Goal: Find specific page/section: Find specific page/section

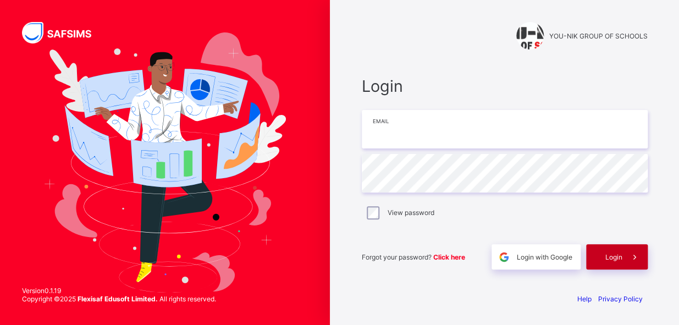
type input "**********"
click at [600, 254] on div "Login" at bounding box center [617, 256] width 62 height 25
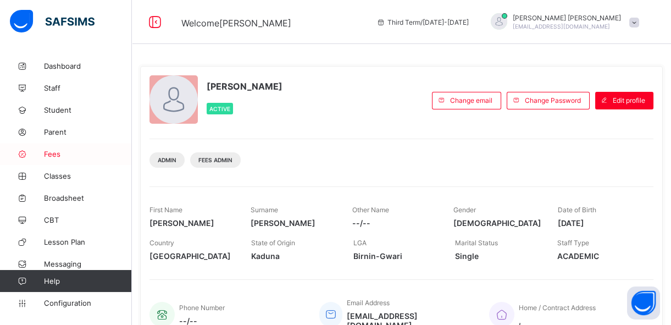
click at [82, 157] on span "Fees" at bounding box center [88, 153] width 88 height 9
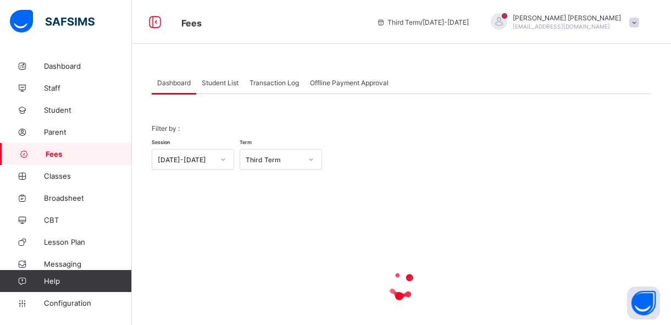
click at [222, 77] on div "Student List" at bounding box center [220, 82] width 48 height 22
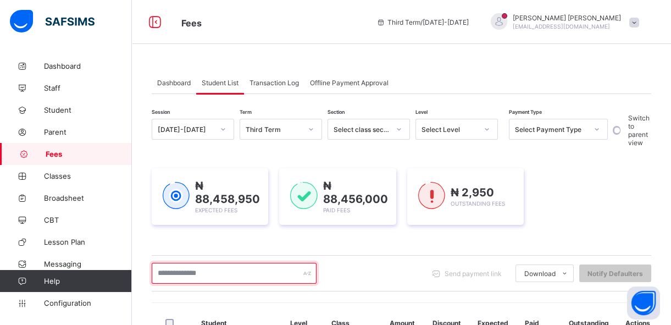
click at [204, 270] on input "text" at bounding box center [234, 273] width 165 height 21
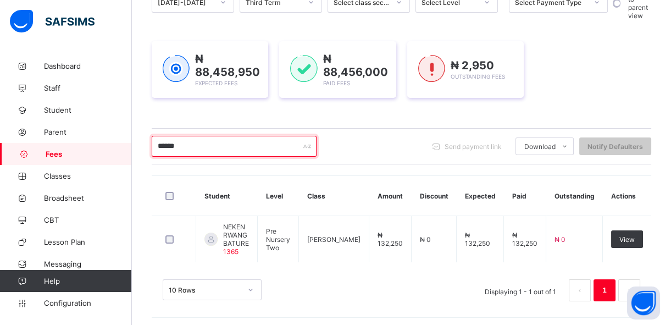
scroll to position [129, 0]
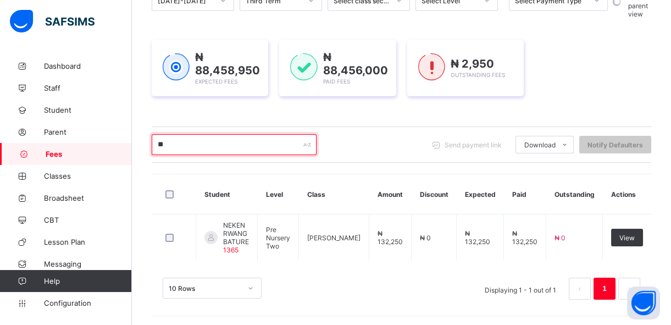
type input "*"
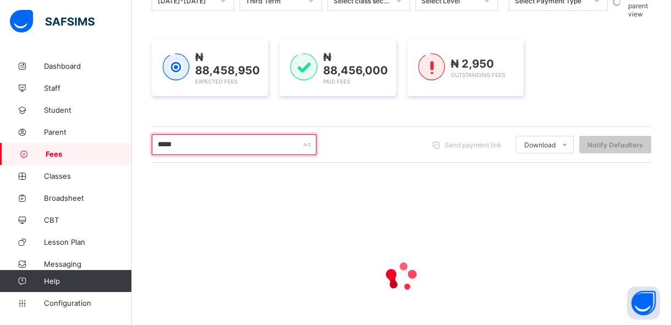
click at [168, 141] on input "*****" at bounding box center [234, 144] width 165 height 21
click at [165, 140] on input "*****" at bounding box center [234, 144] width 165 height 21
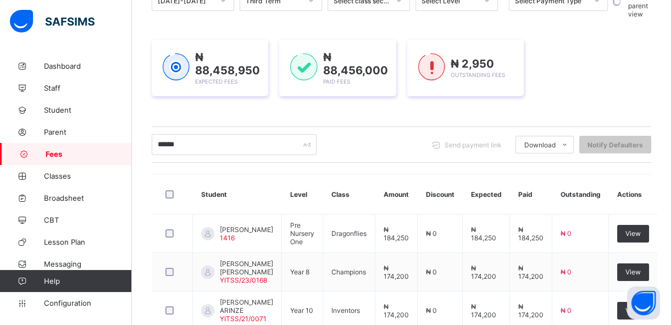
click at [392, 176] on th "Amount" at bounding box center [396, 194] width 42 height 40
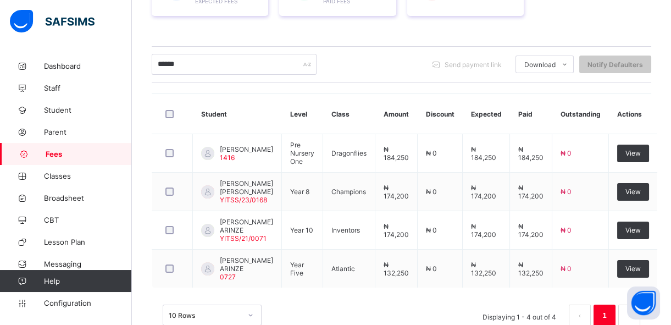
scroll to position [229, 0]
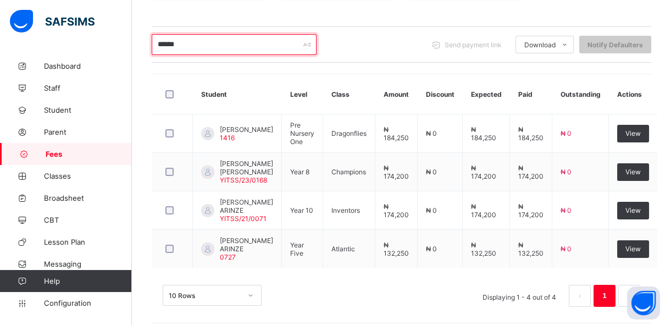
click at [259, 43] on input "******" at bounding box center [234, 44] width 165 height 21
type input "*"
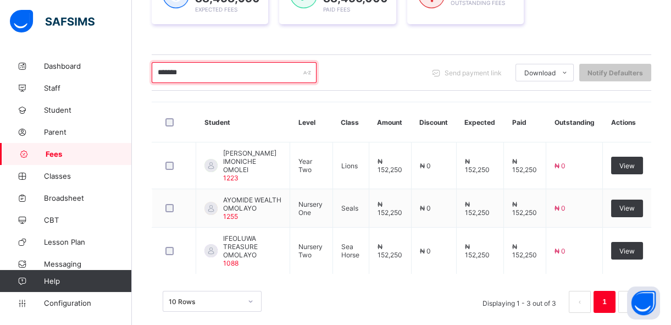
scroll to position [212, 0]
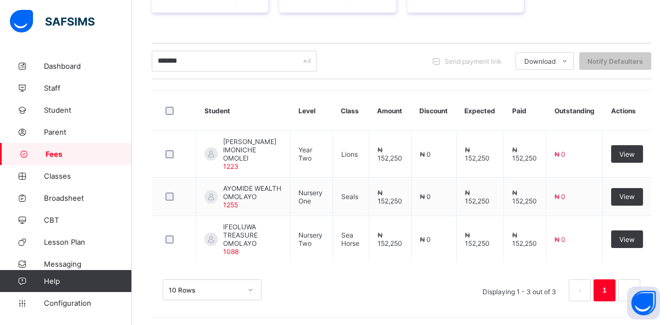
click at [278, 105] on th "Student" at bounding box center [243, 111] width 94 height 40
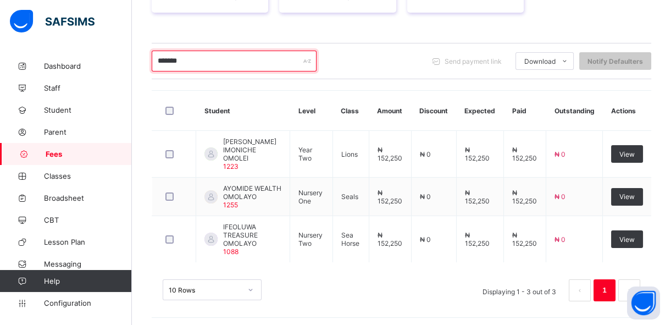
click at [229, 60] on input "*******" at bounding box center [234, 61] width 165 height 21
type input "*"
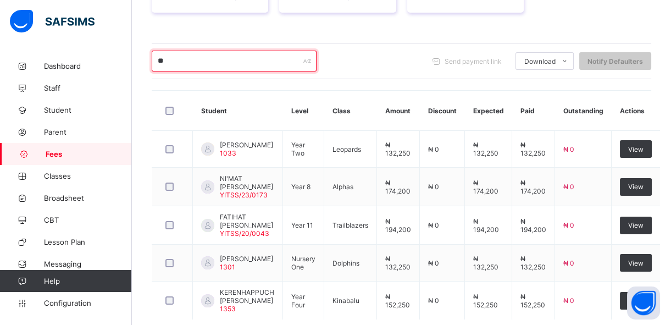
type input "*"
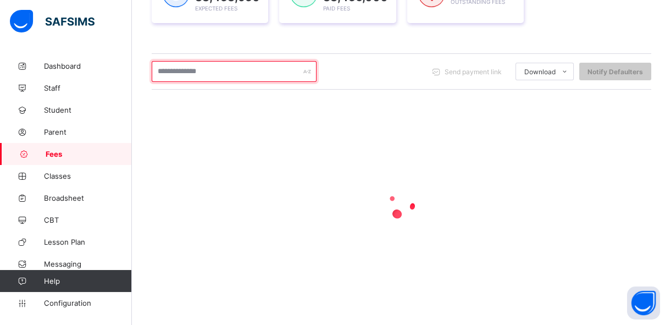
scroll to position [201, 0]
type input "*"
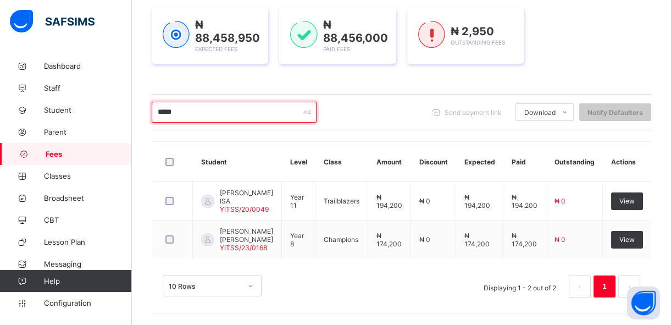
scroll to position [158, 0]
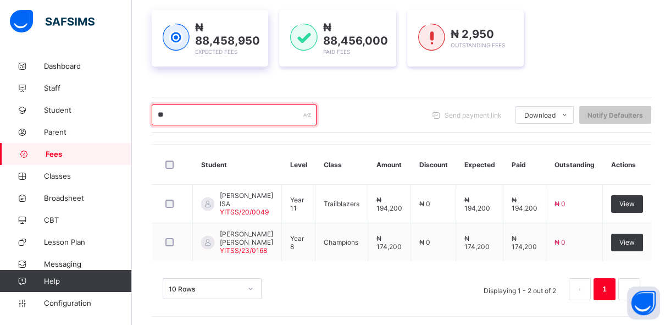
type input "*"
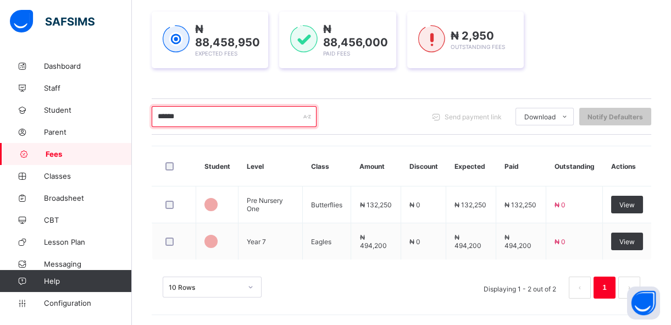
scroll to position [201, 0]
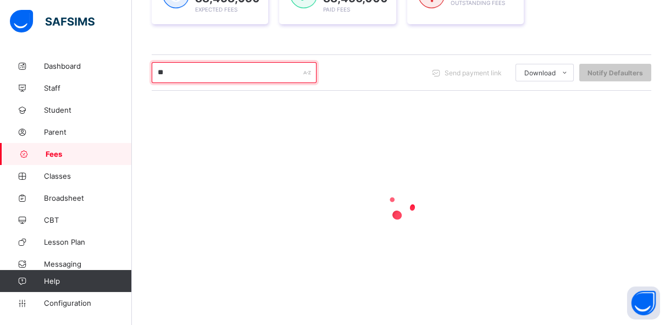
type input "*"
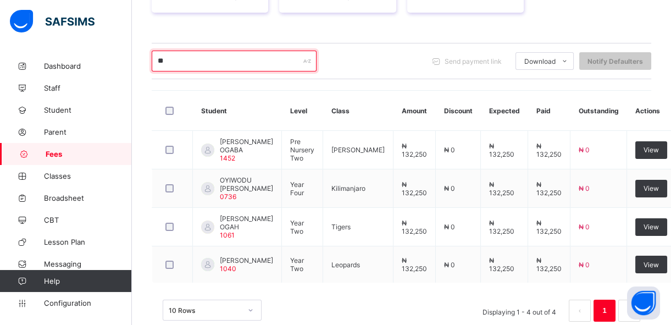
type input "*"
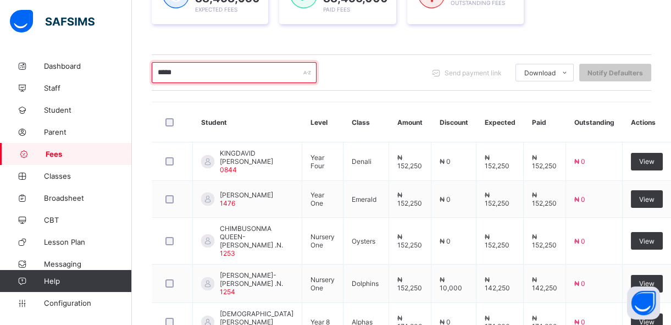
scroll to position [268, 0]
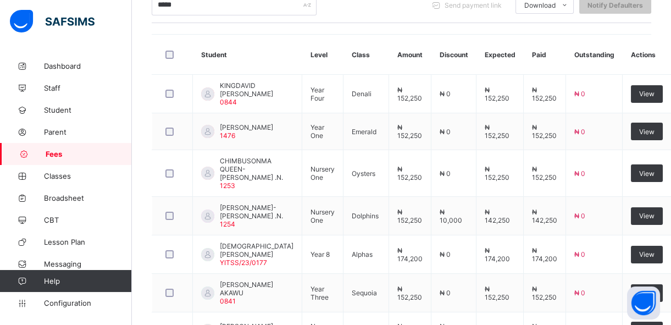
click at [202, 73] on th "Student" at bounding box center [247, 55] width 109 height 40
click at [206, 3] on input "*****" at bounding box center [234, 5] width 165 height 21
type input "*"
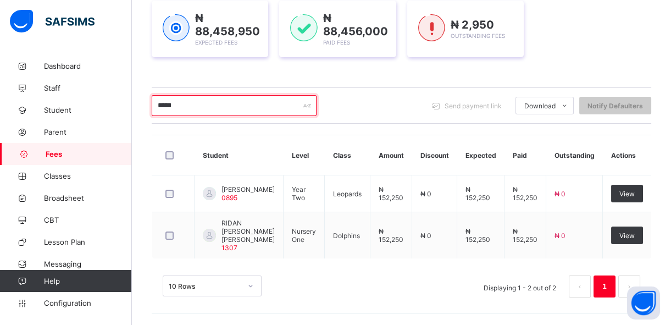
scroll to position [166, 0]
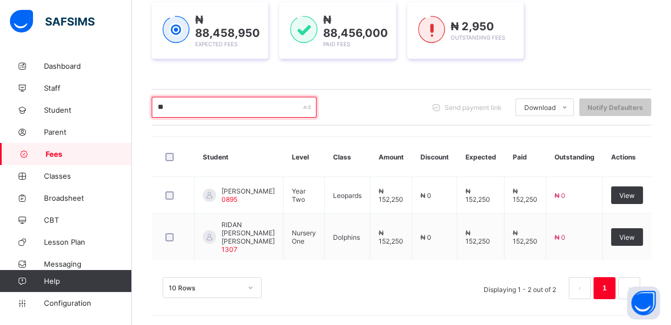
type input "*"
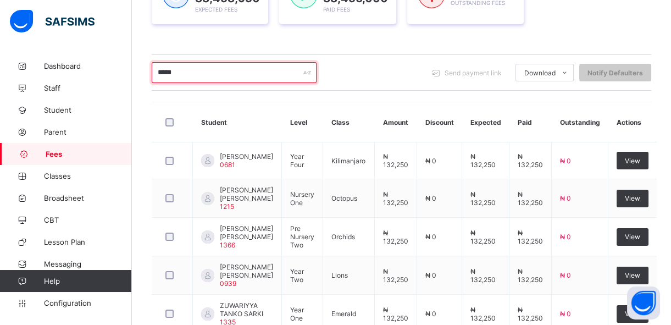
scroll to position [268, 0]
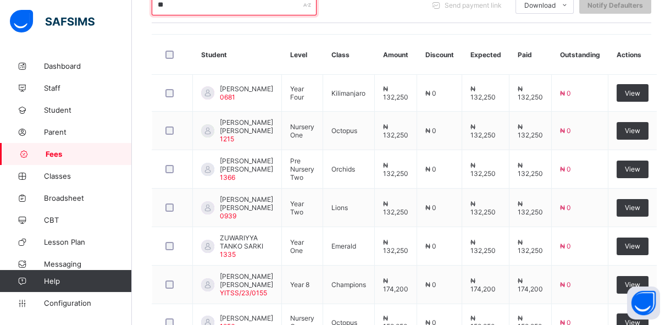
type input "*"
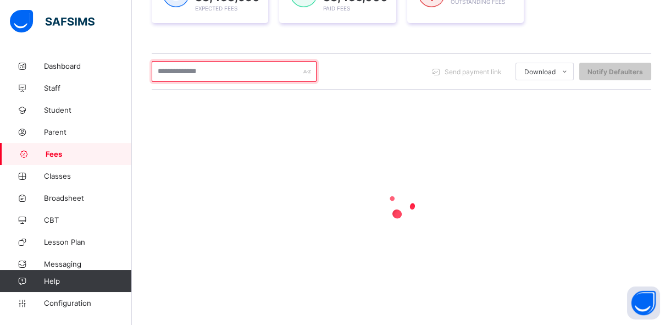
scroll to position [201, 0]
type input "******"
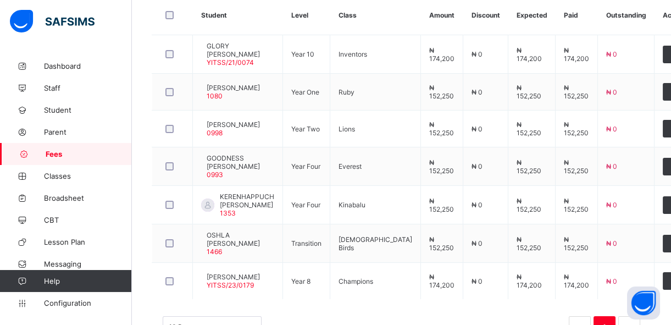
scroll to position [308, 0]
